Goal: Task Accomplishment & Management: Use online tool/utility

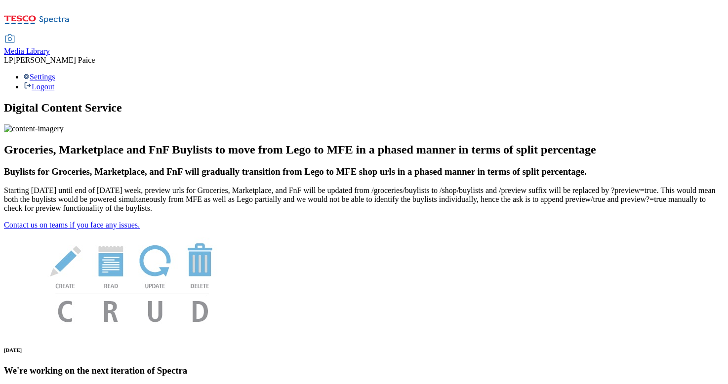
click at [50, 47] on span "Media Library" at bounding box center [27, 51] width 46 height 8
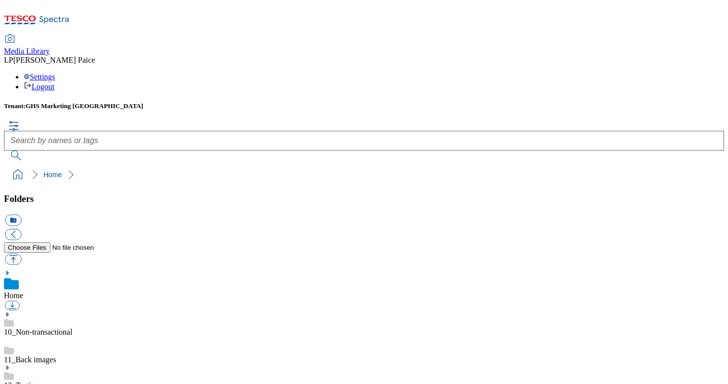
scroll to position [58, 0]
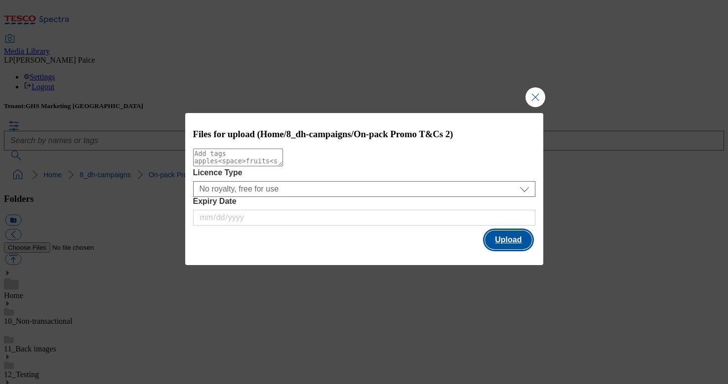
click at [508, 237] on button "Upload" at bounding box center [508, 240] width 46 height 19
